Goal: Information Seeking & Learning: Learn about a topic

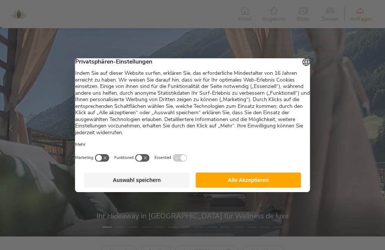
scroll to position [10, 0]
click at [303, 69] on div "Deutsch English Italiano" at bounding box center [307, 63] width 11 height 12
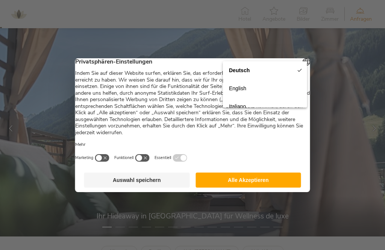
scroll to position [0, 0]
click at [291, 188] on button "Alle Akzeptieren" at bounding box center [249, 180] width 106 height 15
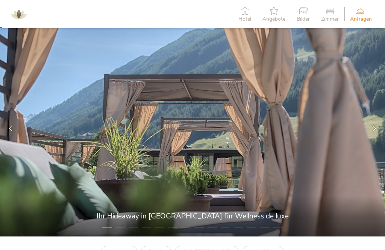
click at [305, 17] on span "Bilder" at bounding box center [303, 19] width 13 height 5
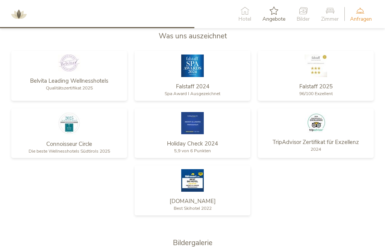
scroll to position [1172, 0]
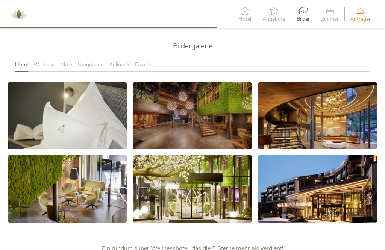
click at [145, 61] on span "Familie" at bounding box center [143, 64] width 16 height 7
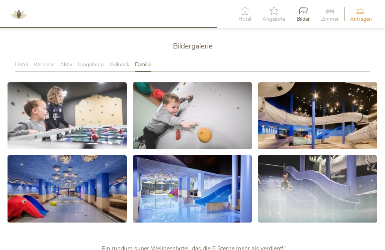
click at [30, 117] on link at bounding box center [67, 115] width 119 height 67
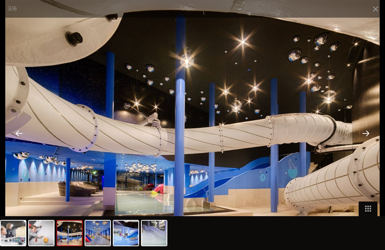
click at [372, 13] on span at bounding box center [376, 9] width 19 height 18
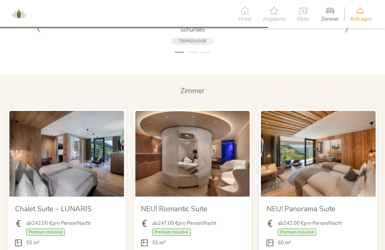
scroll to position [1457, 0]
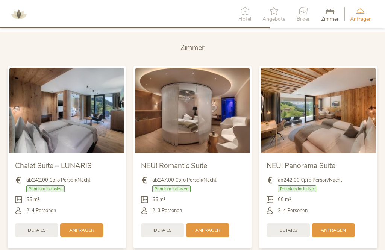
click at [272, 17] on span "Angebote" at bounding box center [274, 19] width 23 height 5
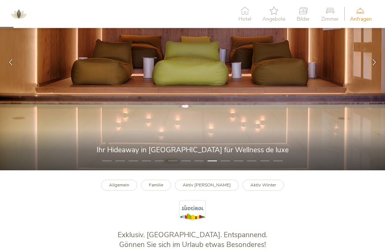
scroll to position [76, 0]
click at [163, 184] on b "Familie" at bounding box center [156, 185] width 14 height 6
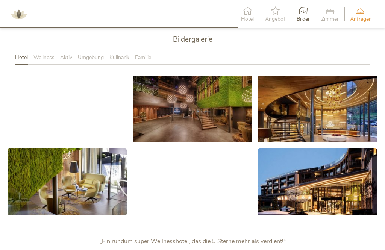
scroll to position [1218, 0]
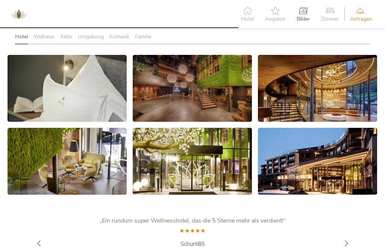
click at [23, 65] on link at bounding box center [67, 88] width 119 height 67
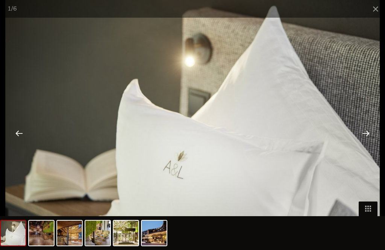
click at [369, 145] on div at bounding box center [366, 133] width 23 height 23
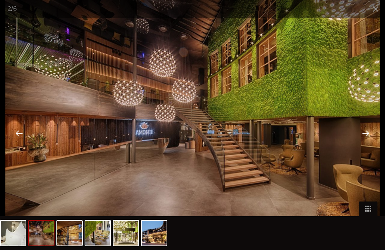
click at [367, 145] on div at bounding box center [366, 133] width 23 height 23
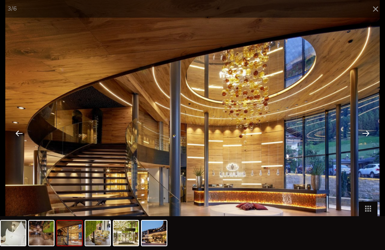
click at [368, 145] on div at bounding box center [366, 133] width 23 height 23
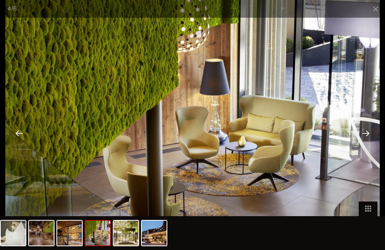
click at [370, 144] on div at bounding box center [366, 133] width 23 height 23
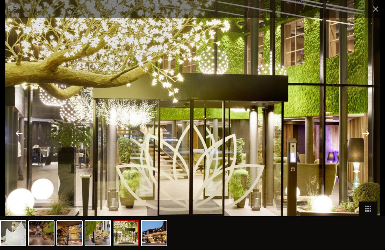
click at [368, 145] on div at bounding box center [366, 133] width 23 height 23
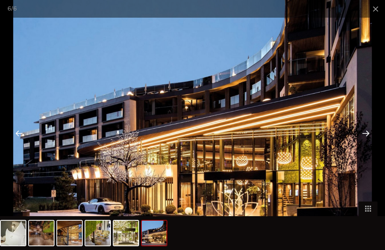
click at [368, 145] on div at bounding box center [366, 133] width 23 height 23
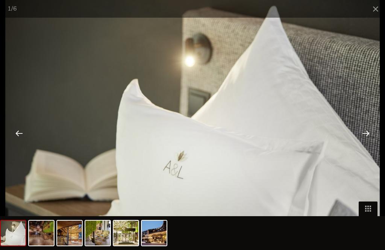
click at [378, 11] on span at bounding box center [376, 9] width 19 height 18
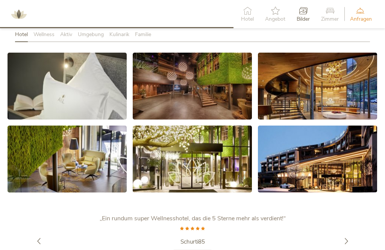
scroll to position [1220, 0]
click at [248, 12] on icon at bounding box center [247, 10] width 13 height 8
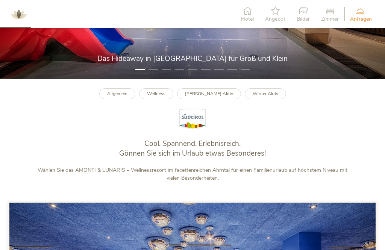
scroll to position [161, 0]
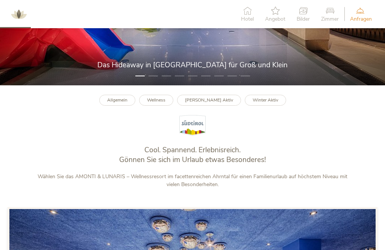
click at [136, 103] on link "Allgemein" at bounding box center [117, 100] width 36 height 11
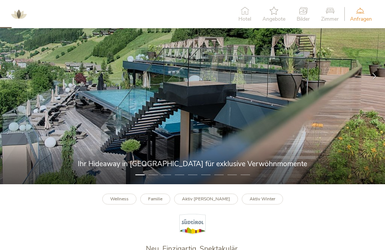
click at [370, 75] on div at bounding box center [374, 75] width 21 height 21
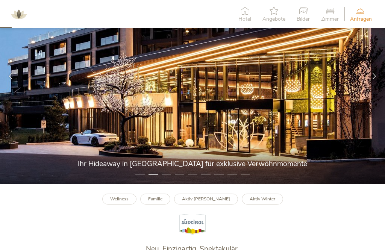
click at [369, 89] on img at bounding box center [192, 76] width 385 height 217
click at [369, 79] on div at bounding box center [374, 75] width 21 height 21
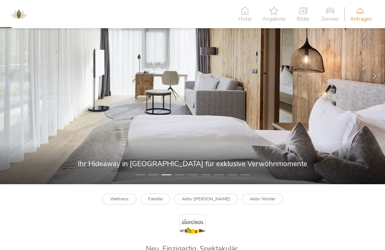
click at [371, 74] on div at bounding box center [374, 75] width 21 height 21
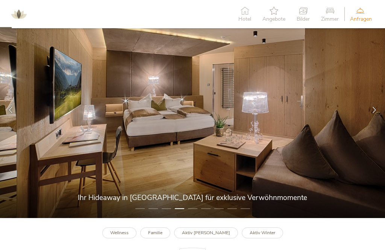
scroll to position [21, 0]
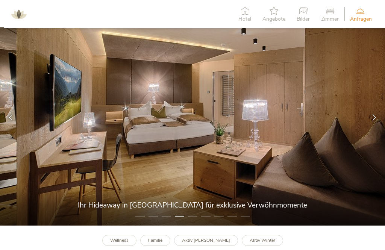
click at [369, 119] on div at bounding box center [374, 117] width 21 height 21
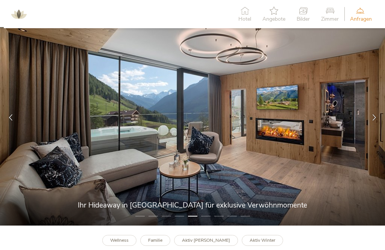
click at [370, 115] on div at bounding box center [374, 117] width 21 height 21
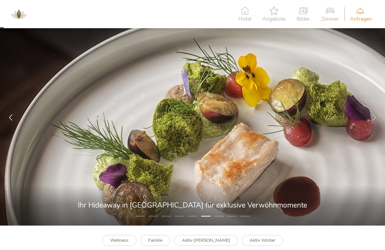
click at [372, 113] on div at bounding box center [374, 117] width 21 height 21
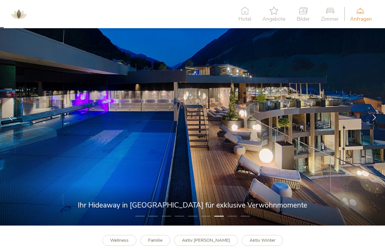
click at [374, 114] on icon at bounding box center [375, 117] width 6 height 6
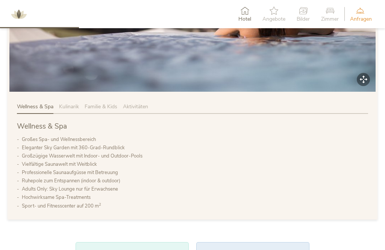
scroll to position [439, 0]
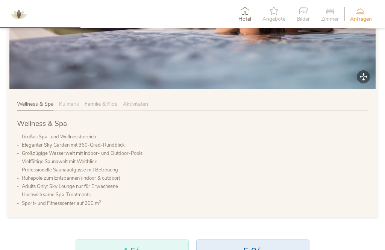
click at [96, 104] on span "Familie & Kids" at bounding box center [101, 104] width 33 height 7
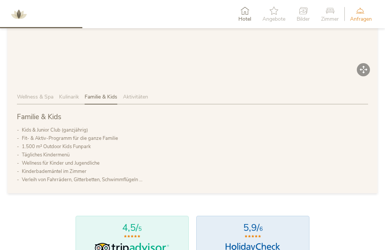
scroll to position [447, 0]
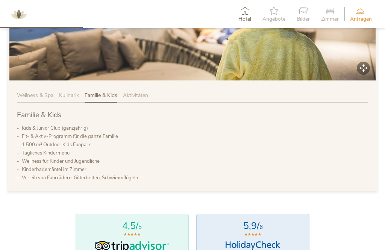
click at [29, 92] on span "Wellness & Spa" at bounding box center [35, 95] width 37 height 7
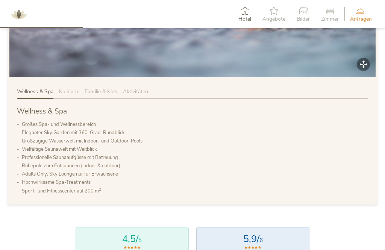
scroll to position [451, 0]
click at [131, 88] on span "Aktivitäten" at bounding box center [135, 91] width 25 height 7
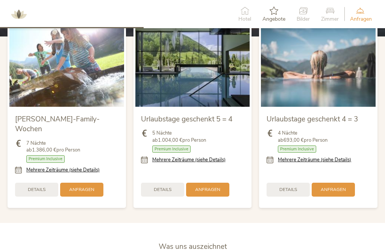
scroll to position [773, 0]
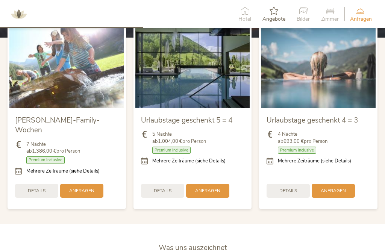
click at [33, 55] on img at bounding box center [66, 66] width 115 height 86
click at [32, 94] on img at bounding box center [66, 66] width 115 height 86
click at [32, 64] on img at bounding box center [66, 66] width 115 height 86
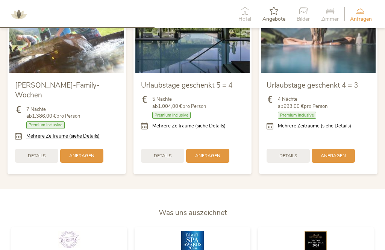
scroll to position [847, 0]
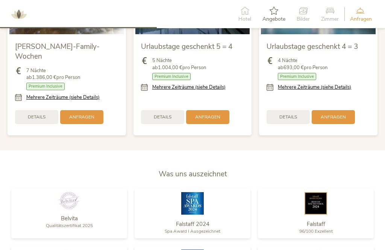
click at [43, 94] on link "Mehrere Zeiträume (siehe Details)" at bounding box center [62, 97] width 73 height 7
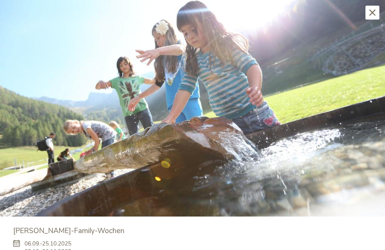
scroll to position [0, 0]
click at [376, 14] on div "Schließen" at bounding box center [373, 13] width 14 height 14
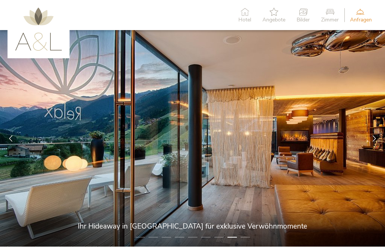
click at [381, 136] on div at bounding box center [374, 138] width 21 height 21
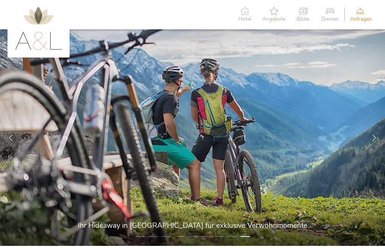
scroll to position [3, 0]
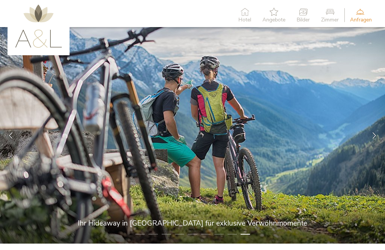
click at [375, 129] on div at bounding box center [374, 135] width 21 height 21
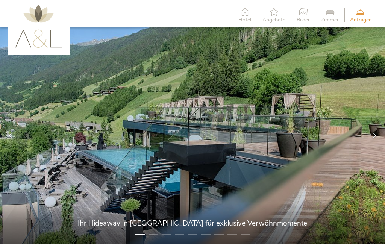
click at [309, 17] on span "Bilder" at bounding box center [303, 19] width 13 height 5
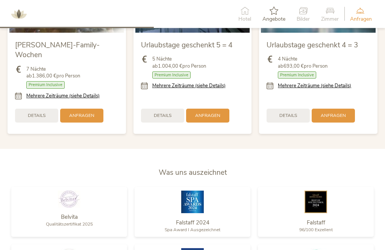
scroll to position [848, 0]
click at [336, 13] on icon at bounding box center [330, 10] width 18 height 8
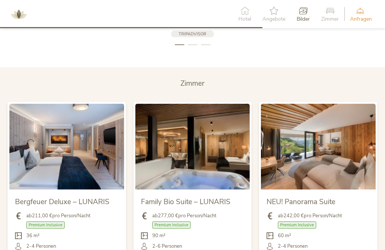
scroll to position [1432, 0]
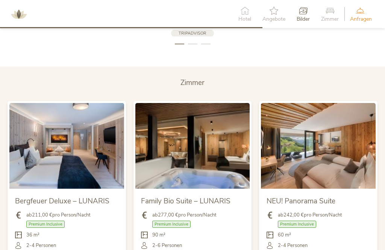
click at [352, 111] on img at bounding box center [318, 146] width 115 height 86
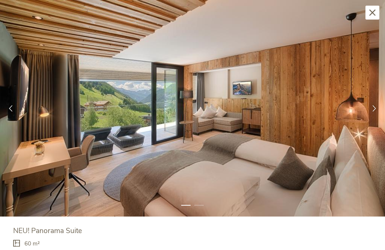
click at [373, 104] on div at bounding box center [374, 108] width 21 height 21
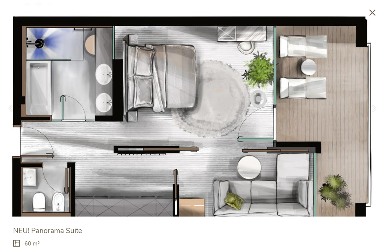
click at [378, 11] on div "Schließen" at bounding box center [373, 13] width 14 height 14
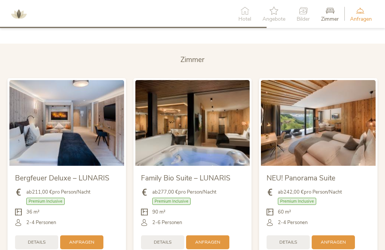
scroll to position [1455, 0]
click at [242, 112] on img at bounding box center [193, 123] width 115 height 86
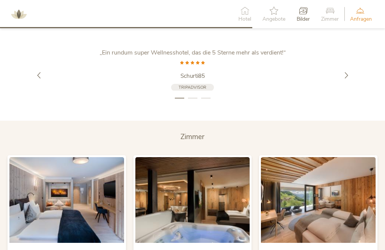
scroll to position [1377, 0]
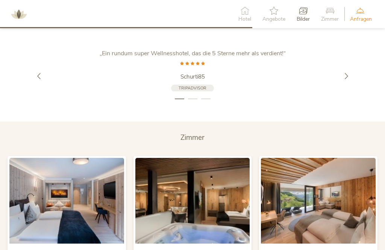
click at [207, 133] on h2 "Zimmer" at bounding box center [192, 138] width 355 height 10
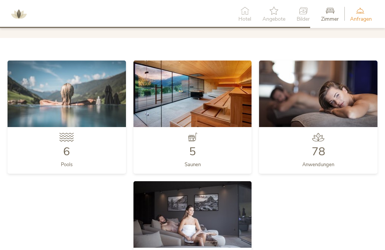
scroll to position [1693, 0]
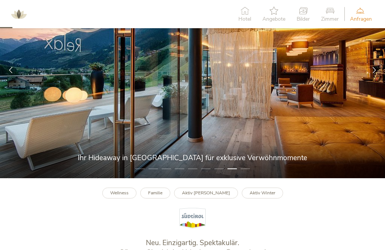
click at [334, 10] on icon at bounding box center [330, 10] width 18 height 8
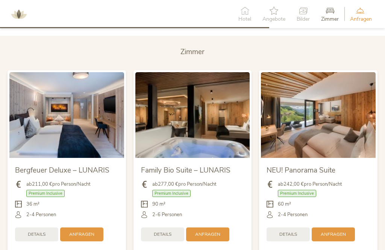
scroll to position [1470, 0]
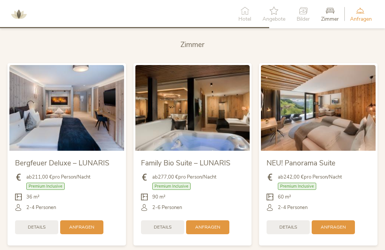
click at [29, 65] on img at bounding box center [66, 108] width 115 height 86
click at [31, 79] on img at bounding box center [66, 108] width 115 height 86
click at [43, 90] on img at bounding box center [66, 108] width 115 height 86
click at [294, 224] on span "Details" at bounding box center [289, 227] width 18 height 6
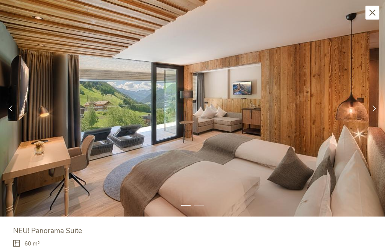
click at [375, 111] on icon at bounding box center [375, 108] width 6 height 6
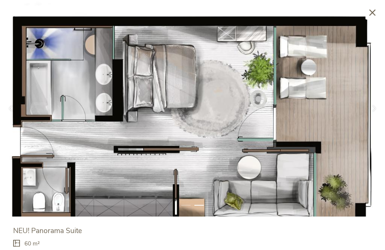
click at [377, 116] on div at bounding box center [374, 108] width 21 height 21
click at [367, 7] on div "Schließen" at bounding box center [373, 13] width 14 height 14
